Goal: Communication & Community: Answer question/provide support

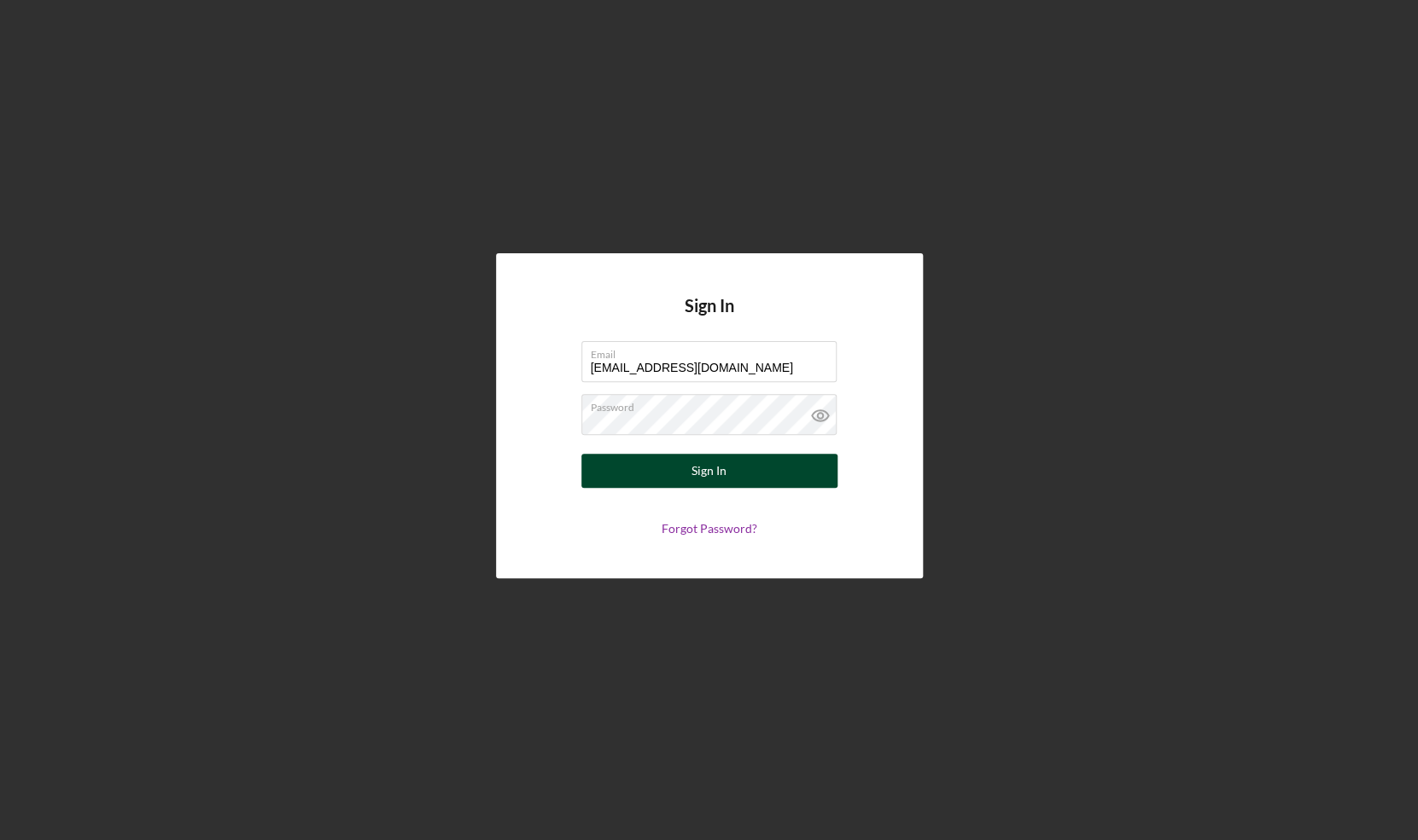
type input "[EMAIL_ADDRESS][DOMAIN_NAME]"
click at [705, 465] on div "Sign In" at bounding box center [709, 471] width 35 height 34
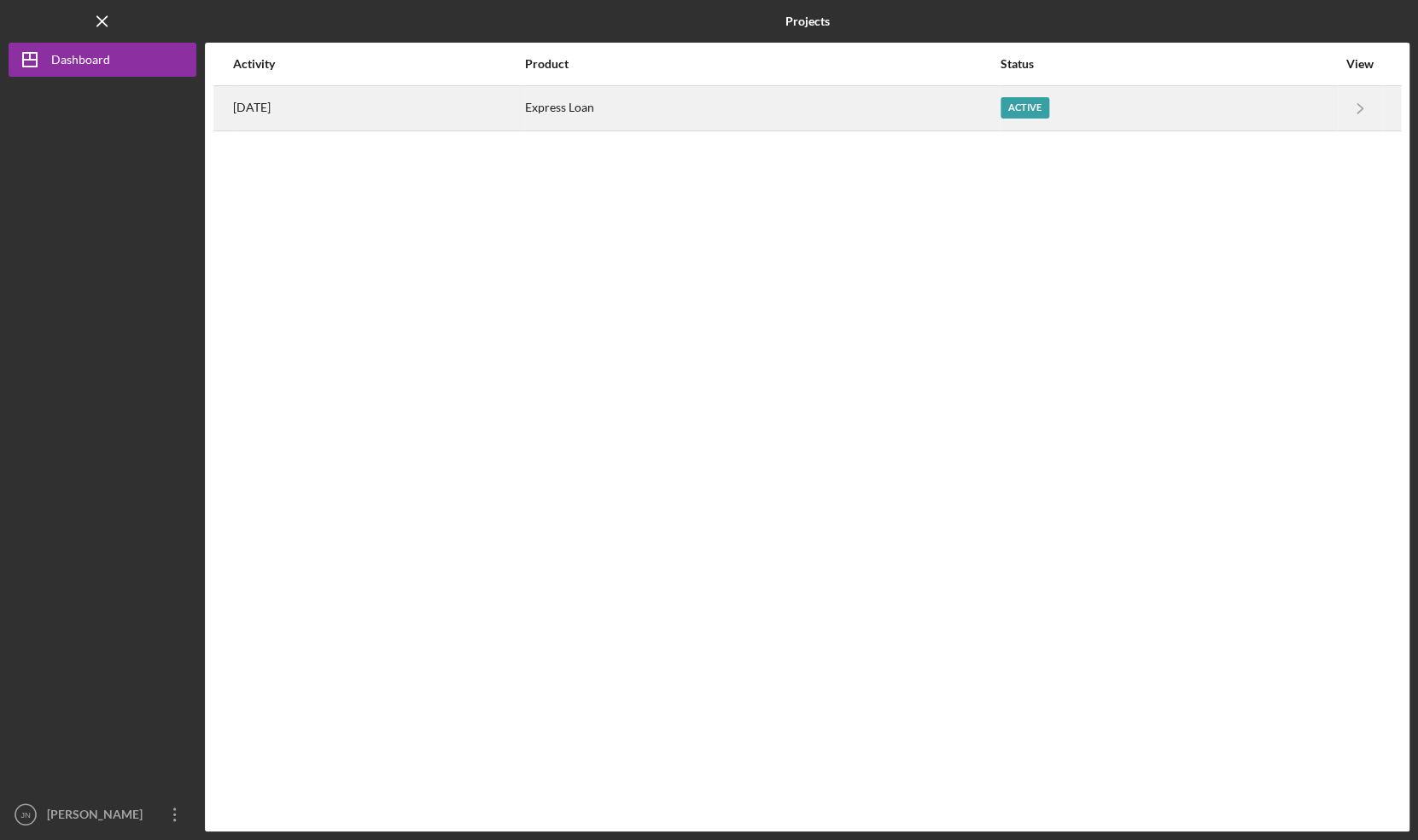
click at [1049, 102] on div "Active" at bounding box center [1025, 107] width 49 height 21
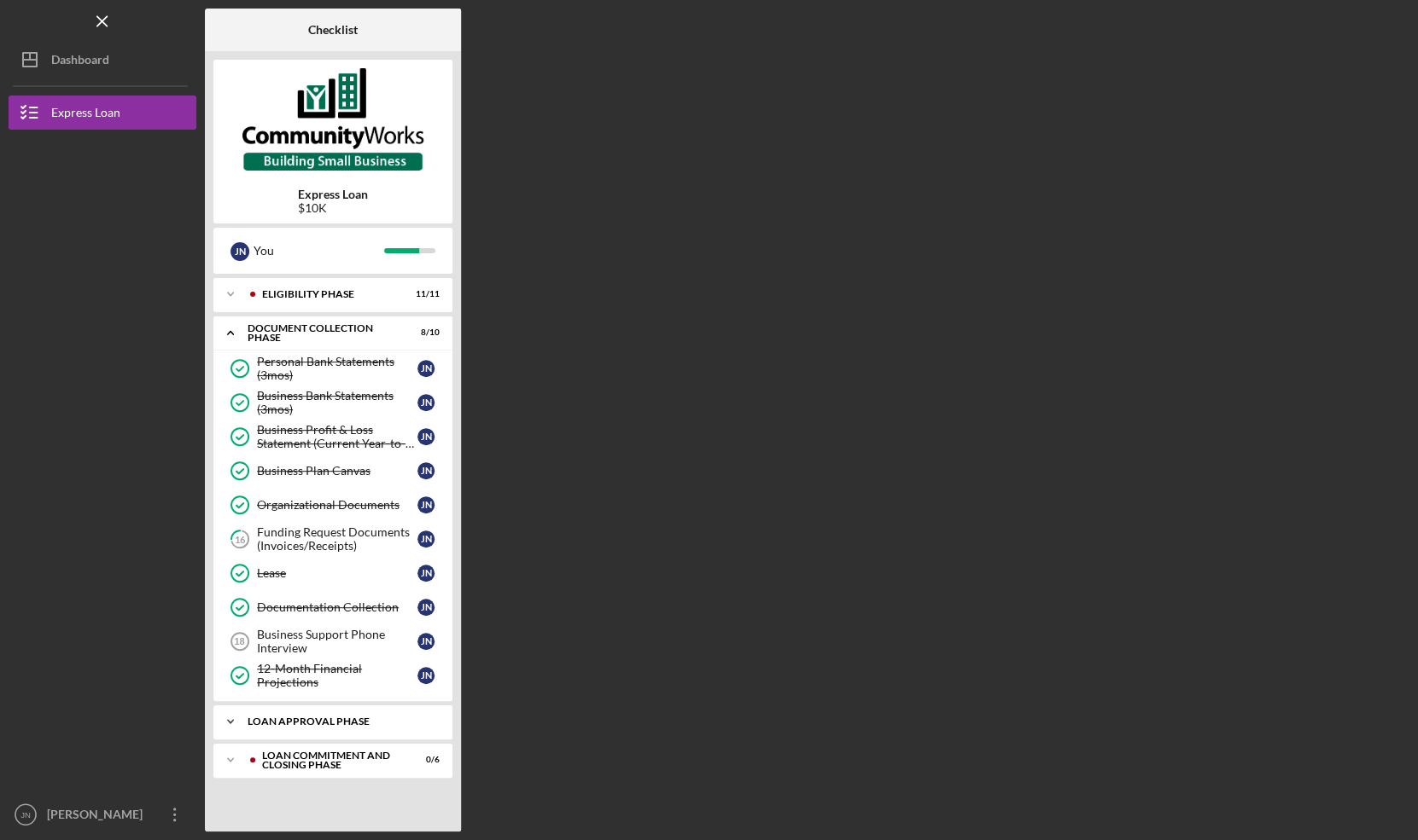
click at [357, 722] on div "Loan Approval Phase" at bounding box center [339, 722] width 183 height 10
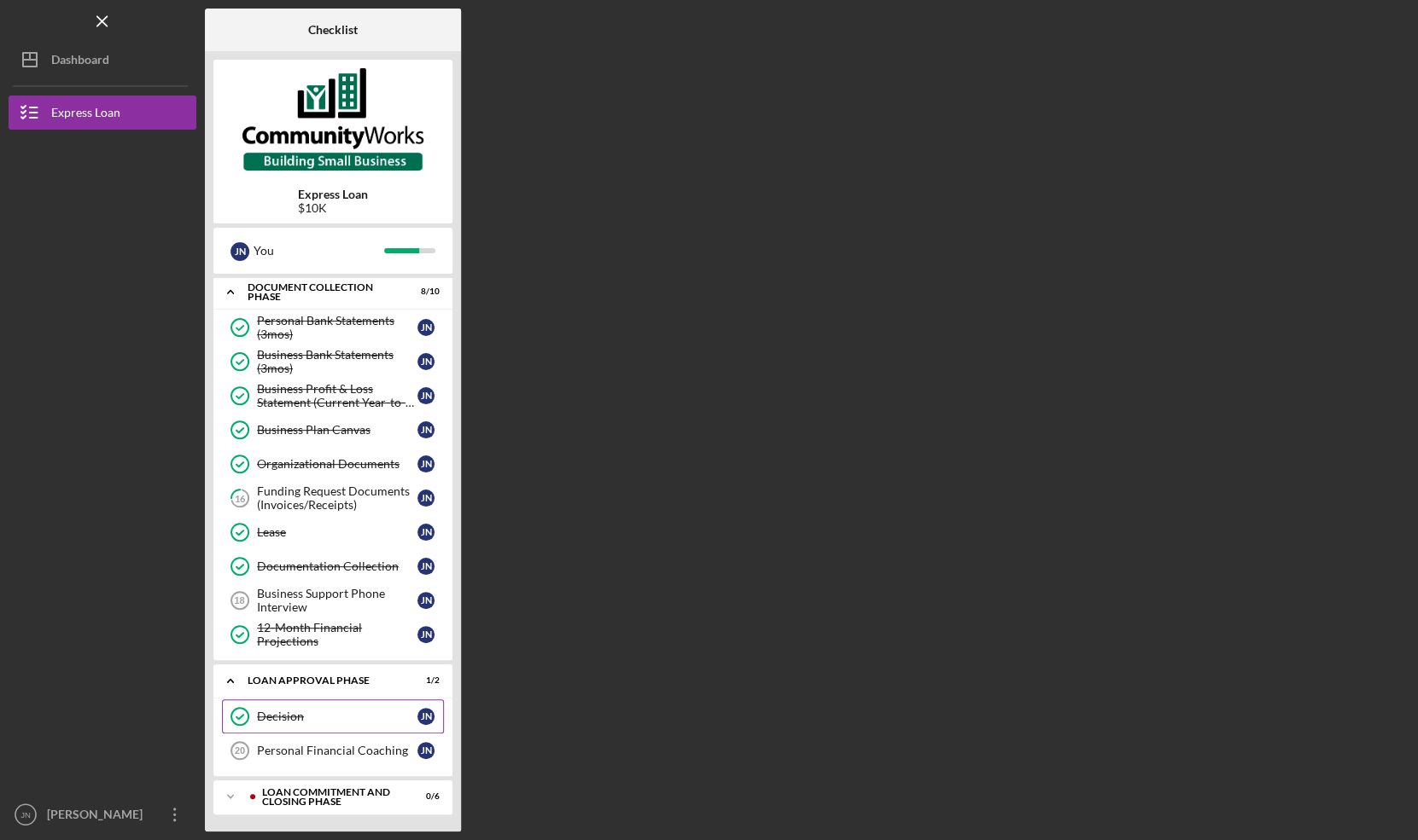
click at [354, 721] on div "Decision" at bounding box center [337, 717] width 161 height 14
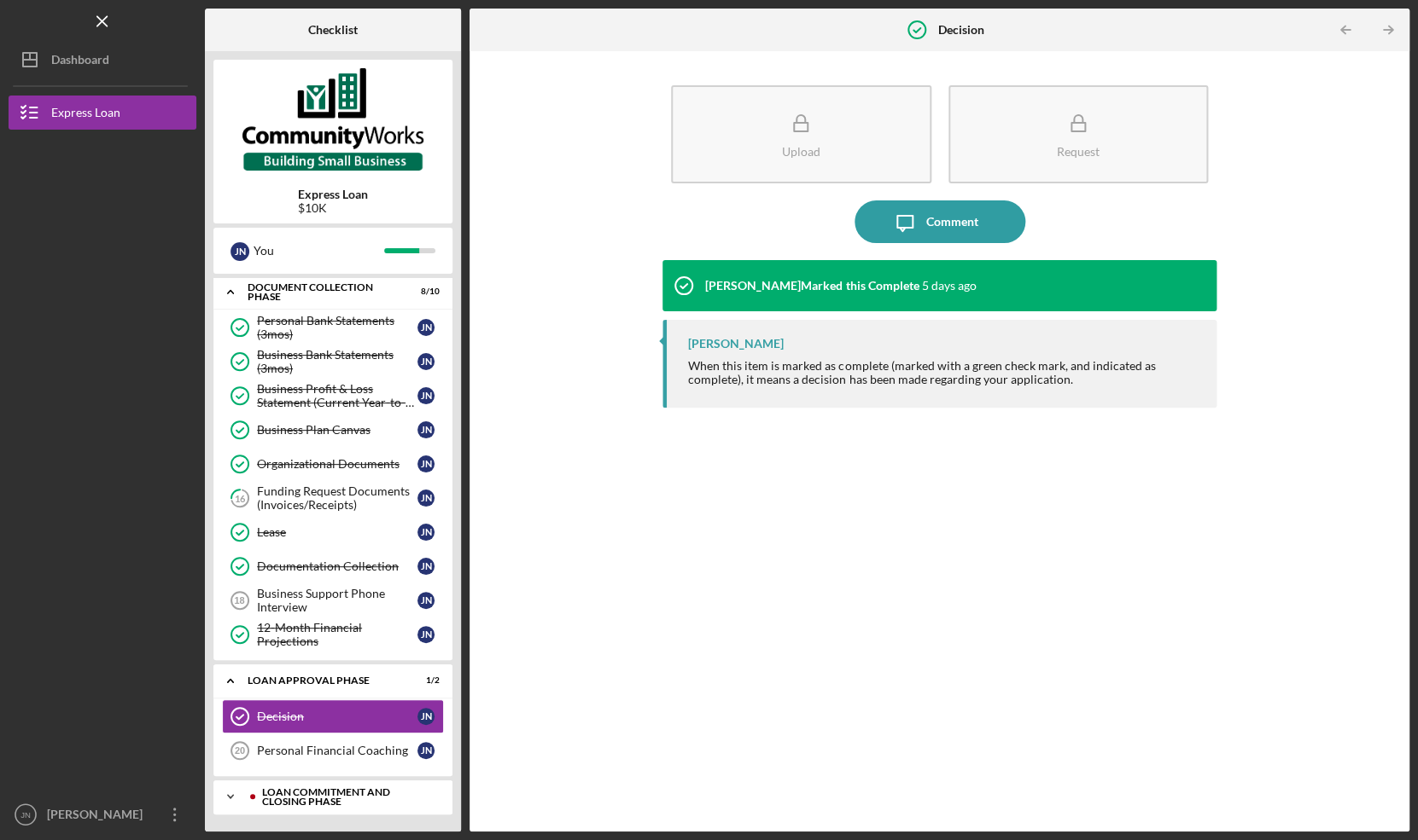
click at [343, 792] on div "Loan Commitment and Closing Phase" at bounding box center [346, 797] width 169 height 19
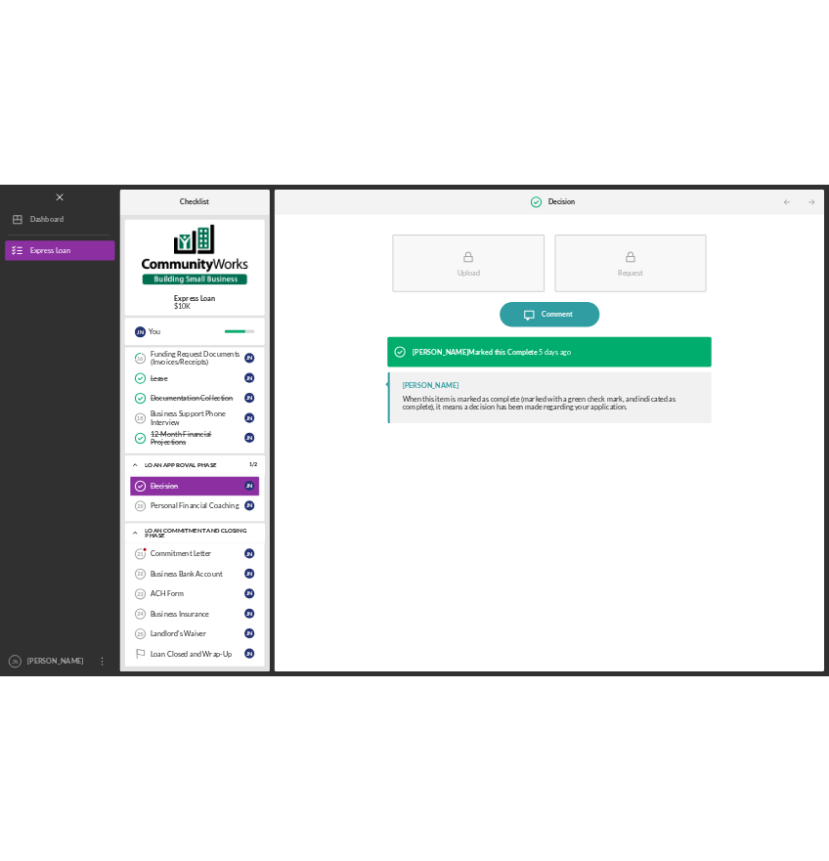
scroll to position [292, 0]
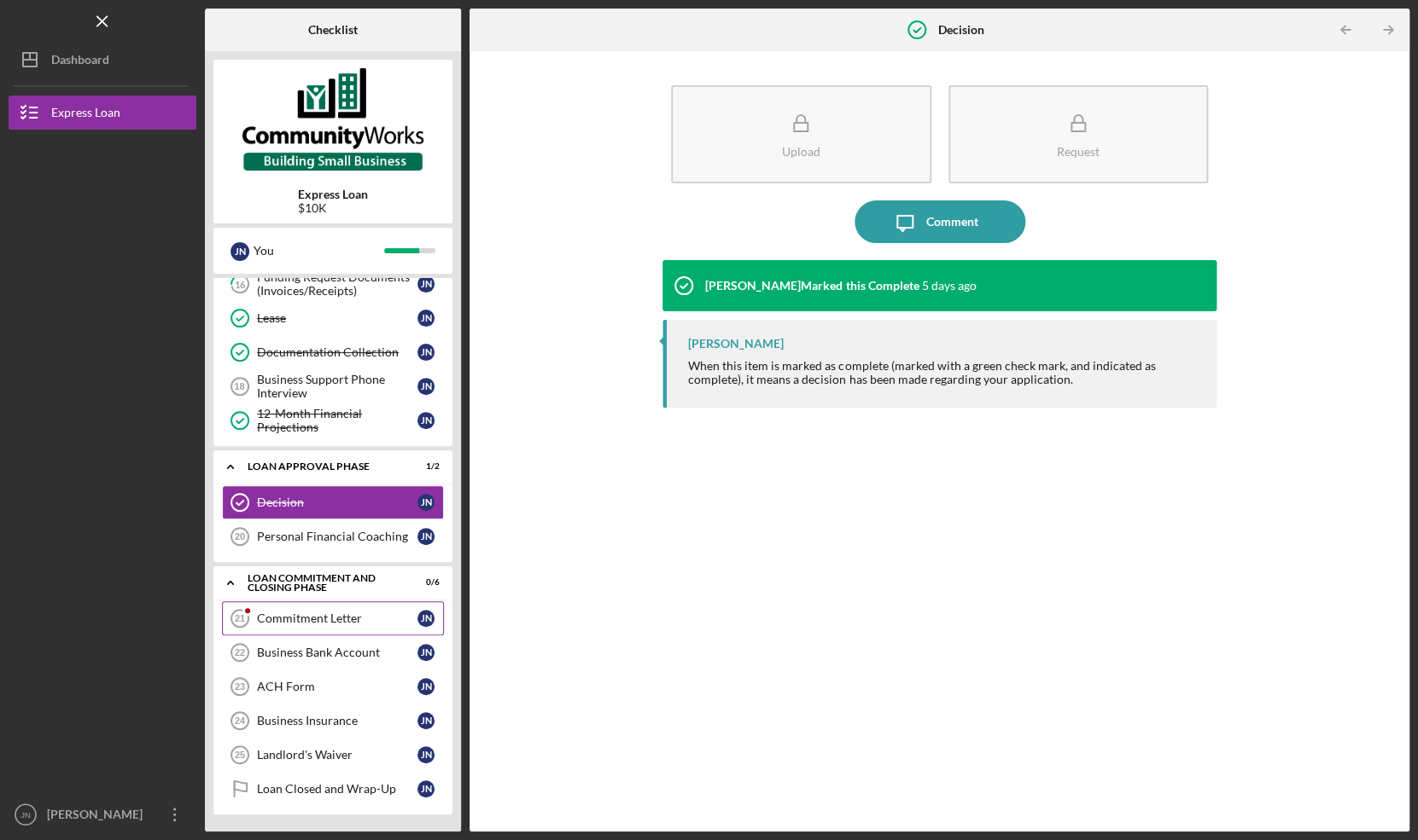
click at [334, 623] on div "Commitment Letter" at bounding box center [337, 619] width 161 height 14
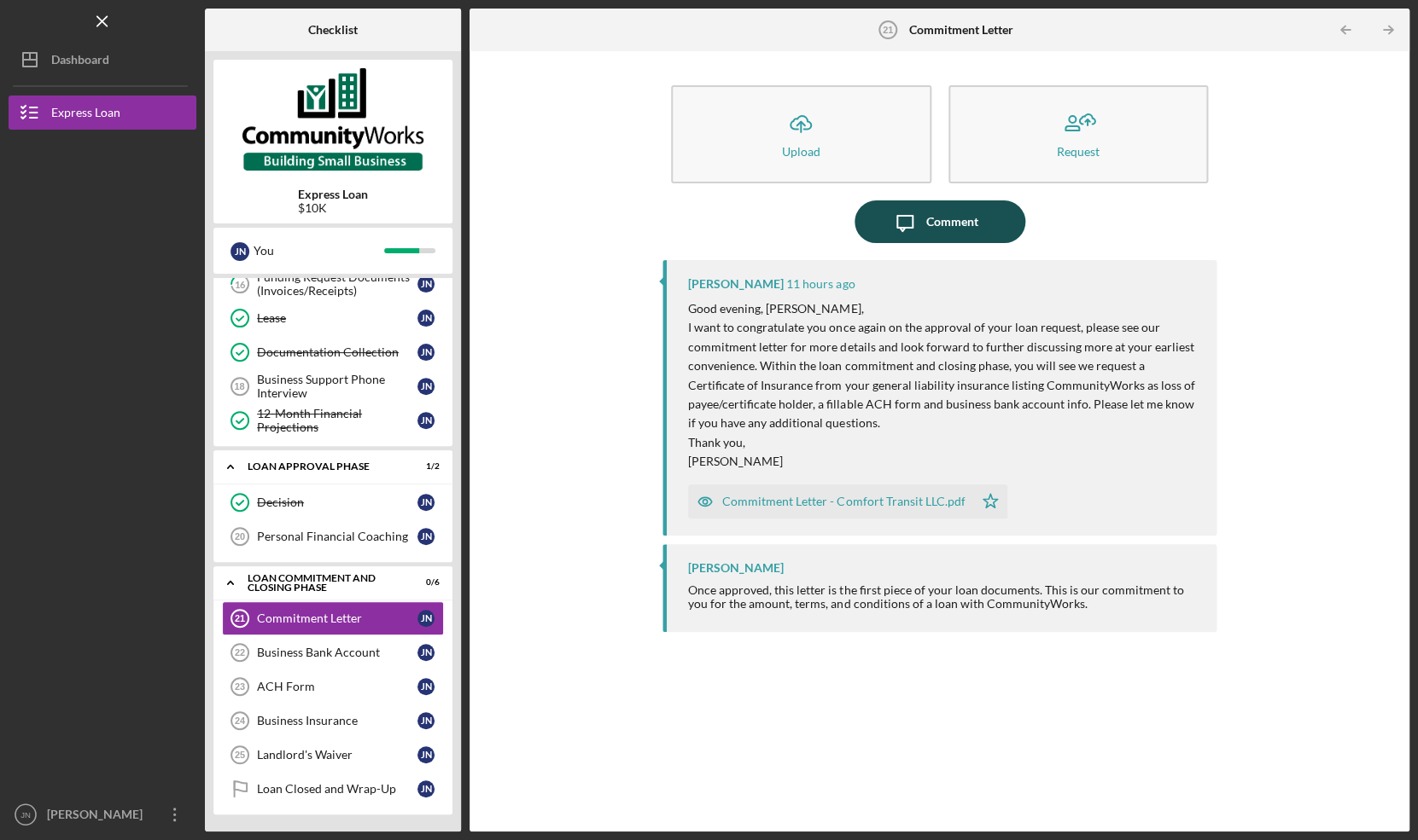
click at [937, 224] on div "Comment" at bounding box center [952, 222] width 52 height 43
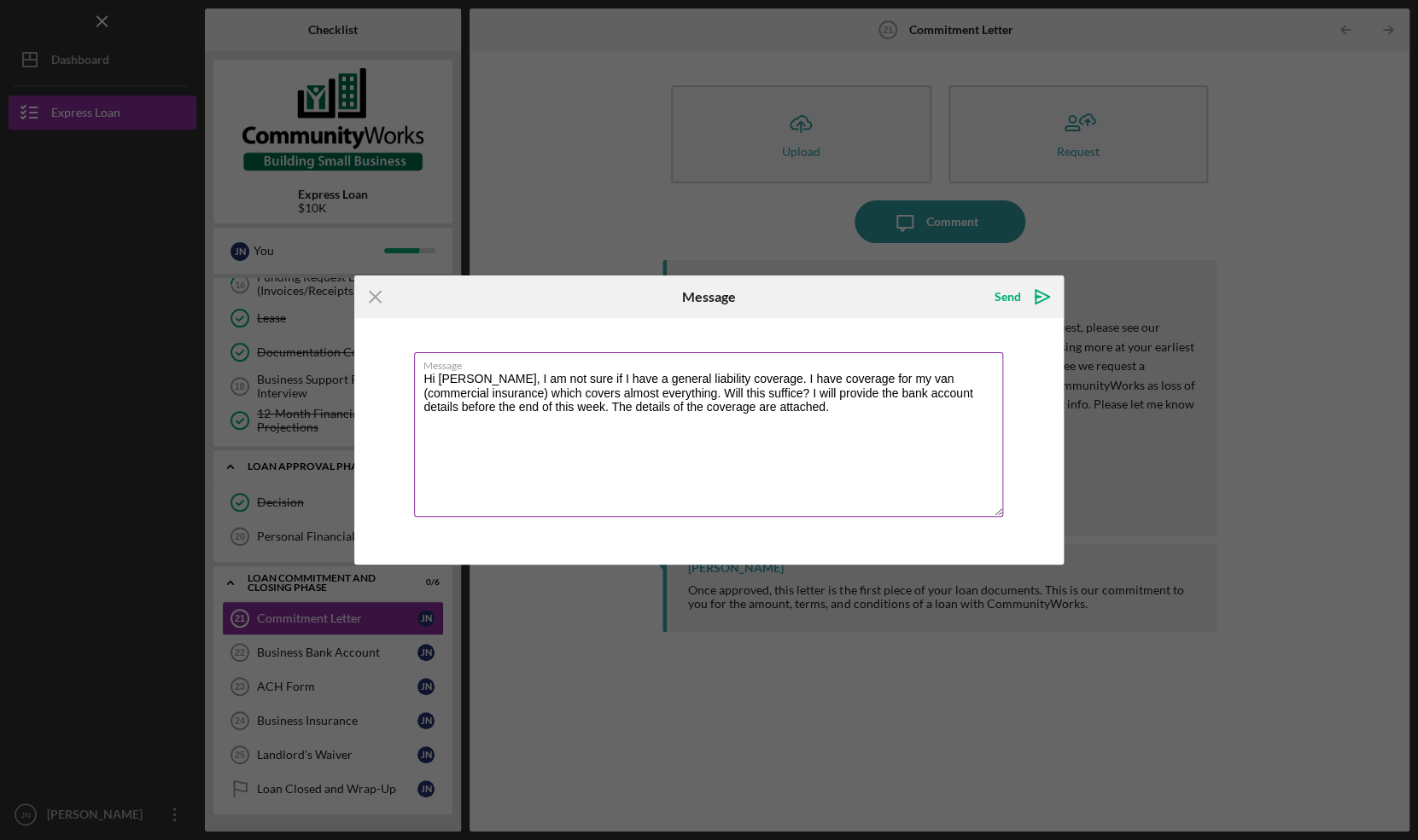
drag, startPoint x: 518, startPoint y: 411, endPoint x: 744, endPoint y: 410, distance: 226.0
click at [744, 410] on textarea "Hi [PERSON_NAME], I am not sure if I have a general liability coverage. I have …" at bounding box center [709, 435] width 589 height 165
click at [654, 395] on textarea "Hi [PERSON_NAME], I am not sure if I have a general liability coverage. I have …" at bounding box center [709, 435] width 589 height 165
paste textarea "The details of the coverage are attached."
click at [743, 395] on textarea "Hi [PERSON_NAME], I am not sure if I have a general liability coverage. I have …" at bounding box center [709, 435] width 589 height 165
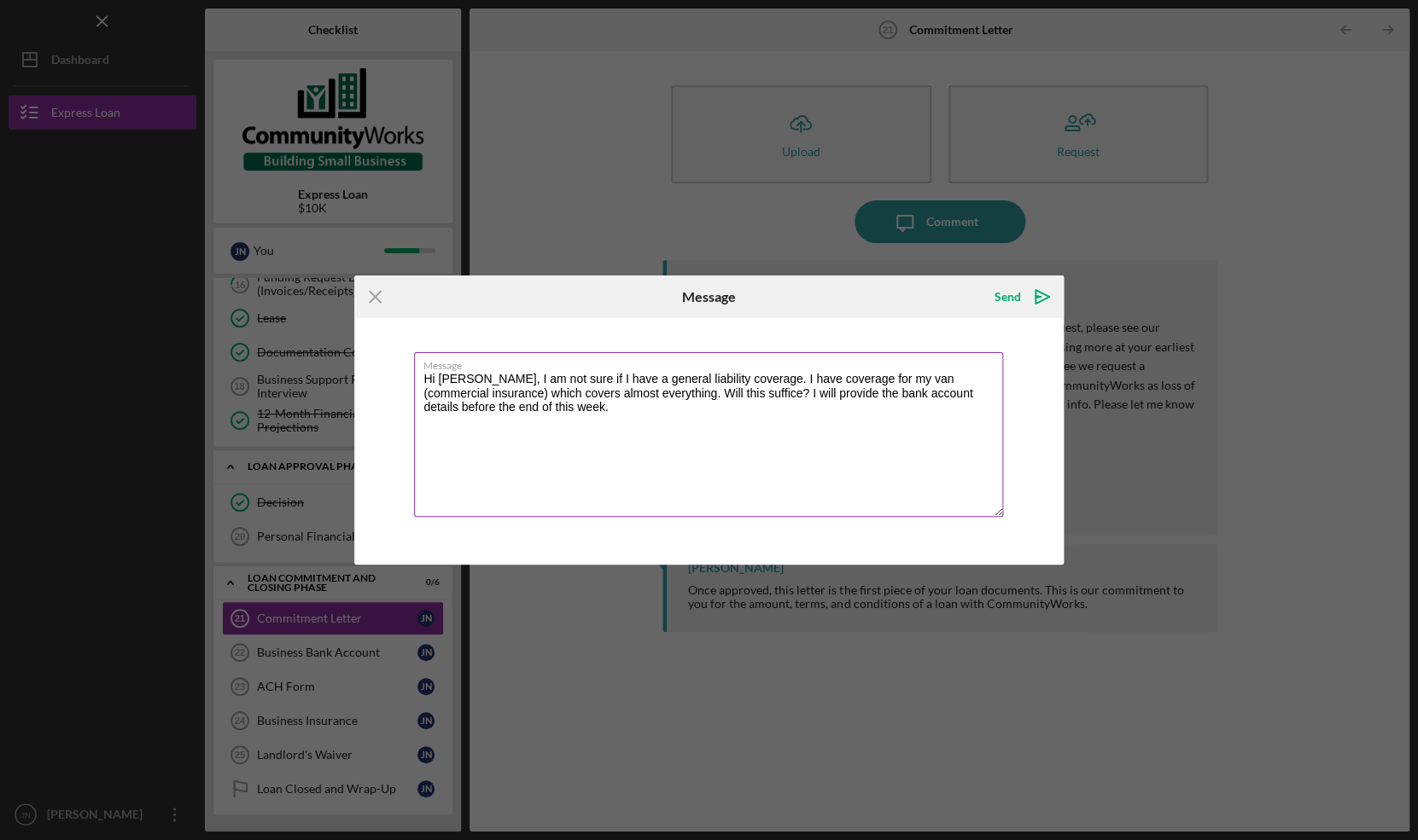
paste textarea "The details of the coverage are attached."
type textarea "Hi [PERSON_NAME], I am not sure if I have a general liability coverage. I have …"
click at [1034, 300] on icon "Icon/icon-invite-send" at bounding box center [1042, 297] width 43 height 43
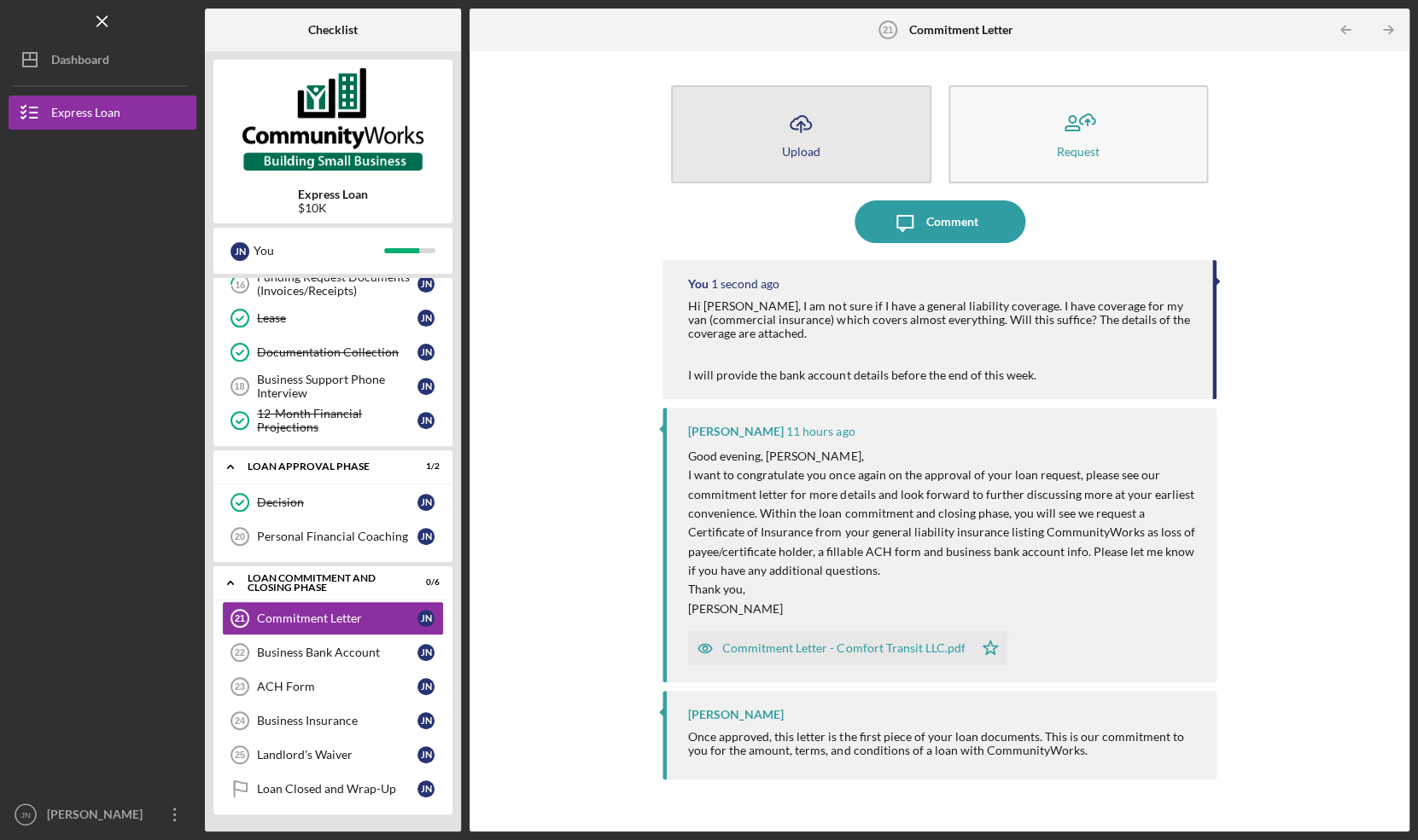
click at [800, 131] on icon "Icon/Upload" at bounding box center [800, 123] width 43 height 43
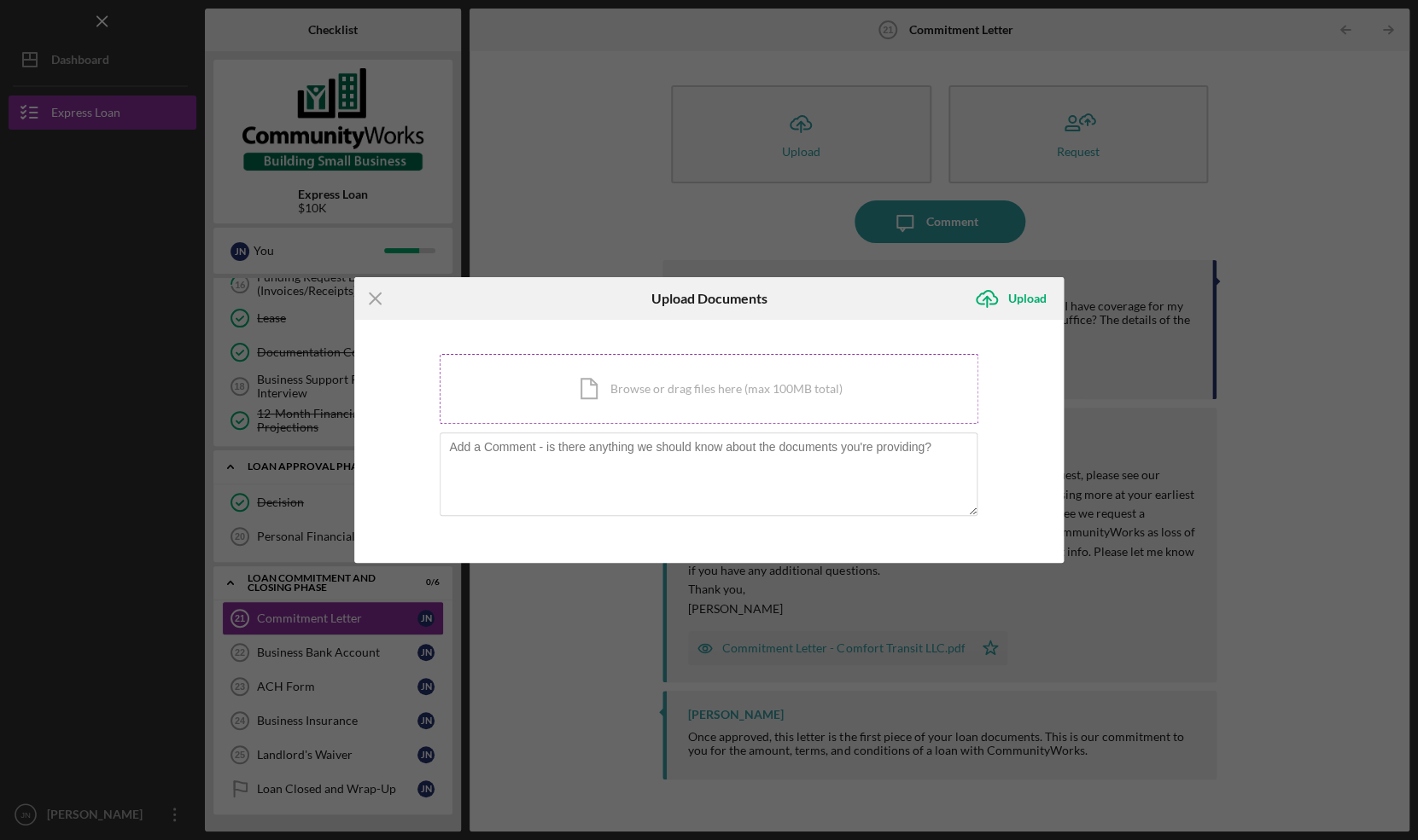
click at [723, 389] on div "Icon/Document Browse or drag files here (max 100MB total) Tap to choose files o…" at bounding box center [709, 389] width 539 height 70
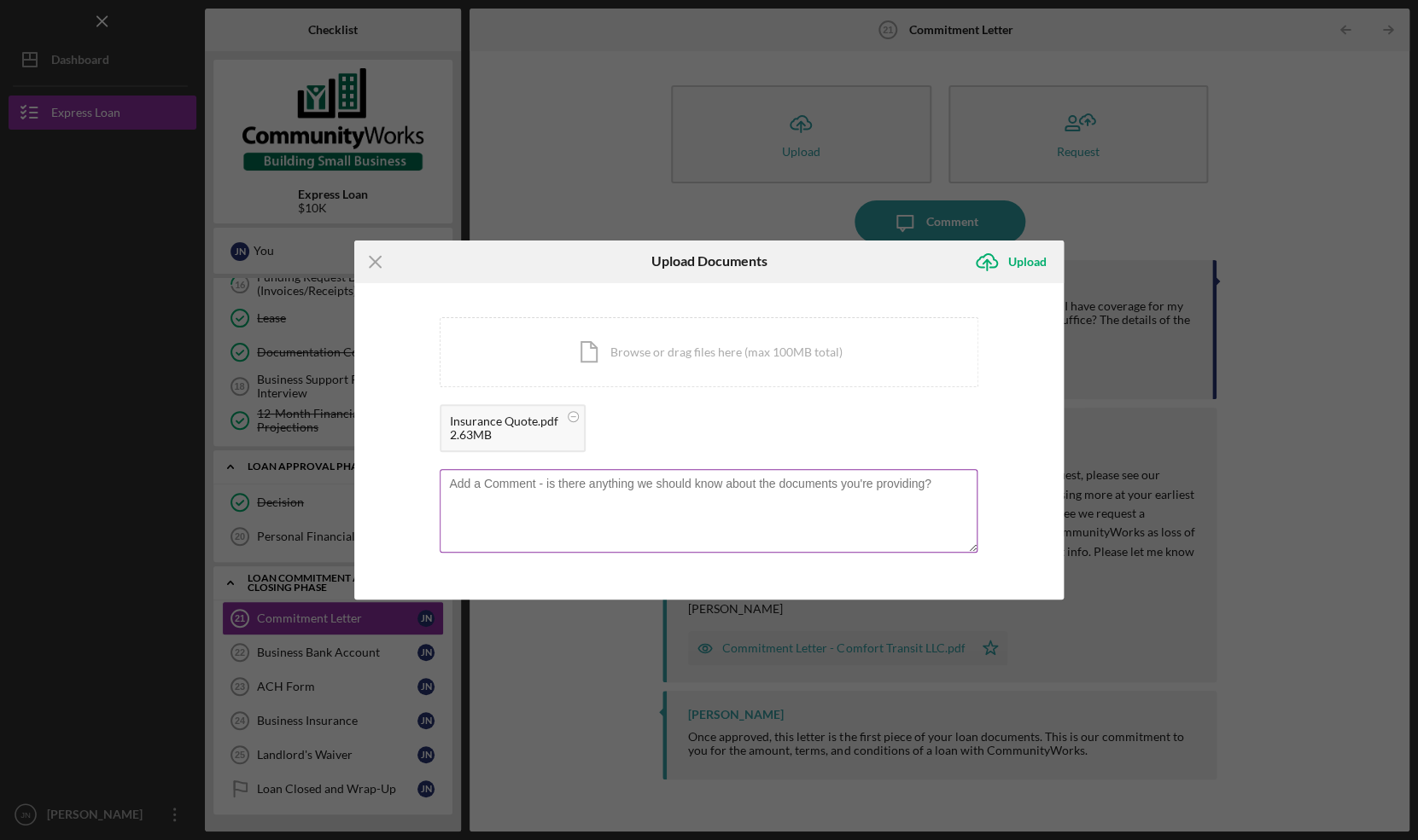
click at [502, 513] on textarea at bounding box center [709, 511] width 538 height 84
type textarea "Here is the insurance coverage I got. I also attached the insurance cards."
click at [634, 360] on div "Icon/Document Browse or drag files here (max 100MB total) Tap to choose files o…" at bounding box center [709, 352] width 539 height 70
click at [1025, 265] on div "Upload" at bounding box center [1027, 261] width 38 height 34
